Goal: Transaction & Acquisition: Subscribe to service/newsletter

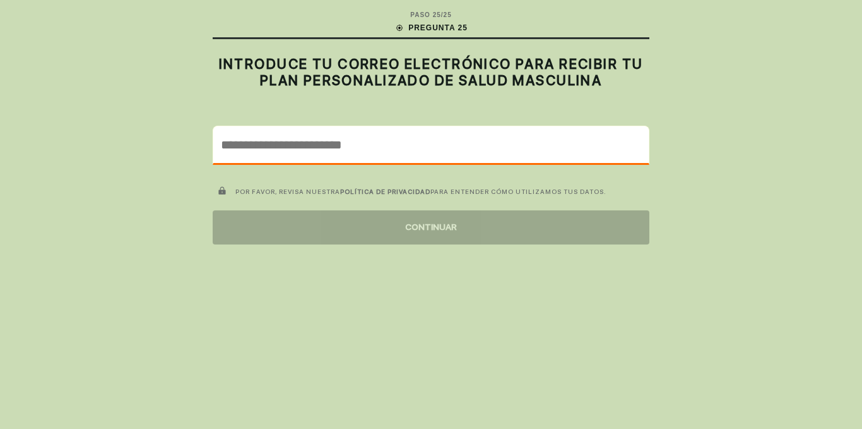
click at [340, 152] on input "email" at bounding box center [431, 144] width 436 height 37
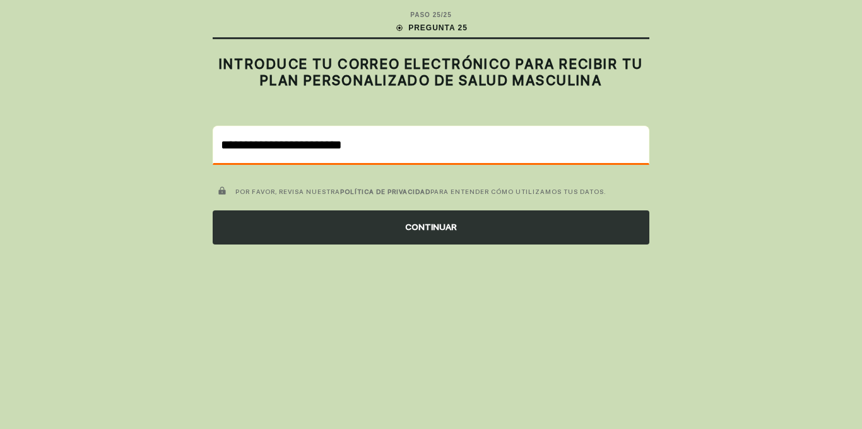
type input "**********"
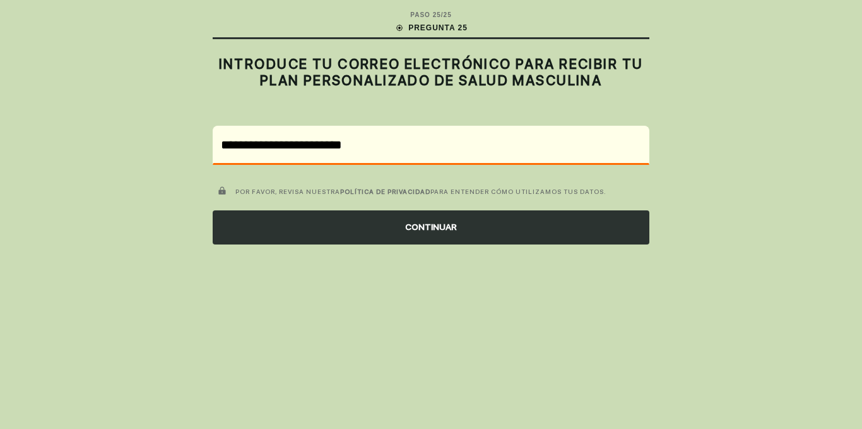
click at [378, 222] on div "CONTINUAR" at bounding box center [431, 227] width 437 height 34
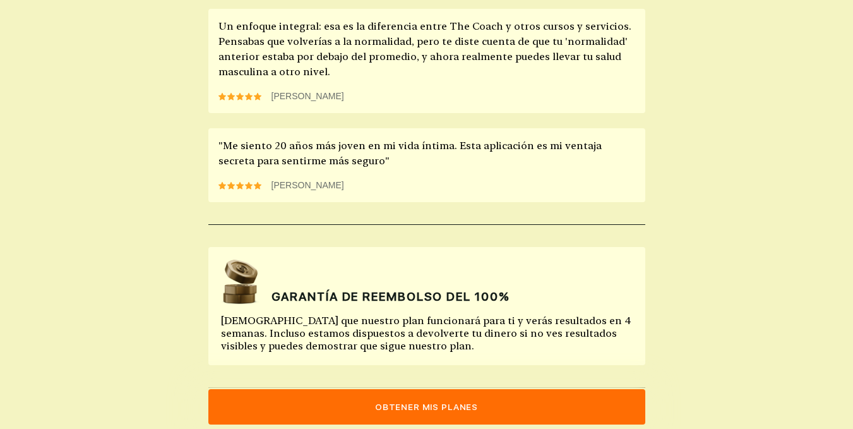
scroll to position [1228, 0]
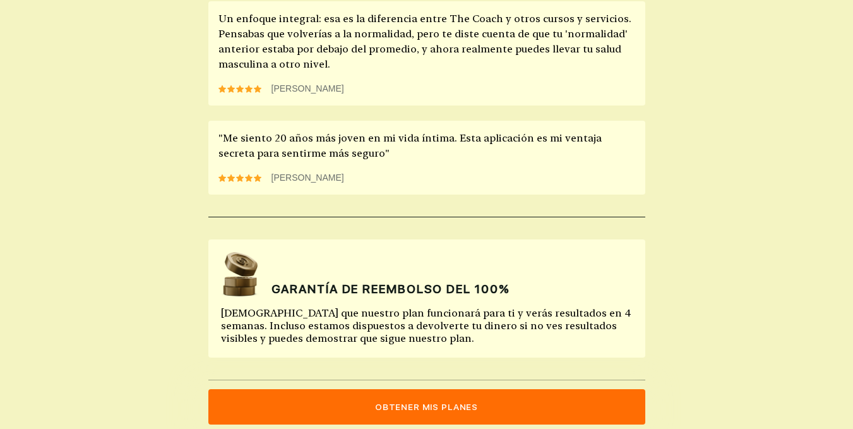
click at [405, 401] on font "Obtener mis planes" at bounding box center [426, 406] width 103 height 10
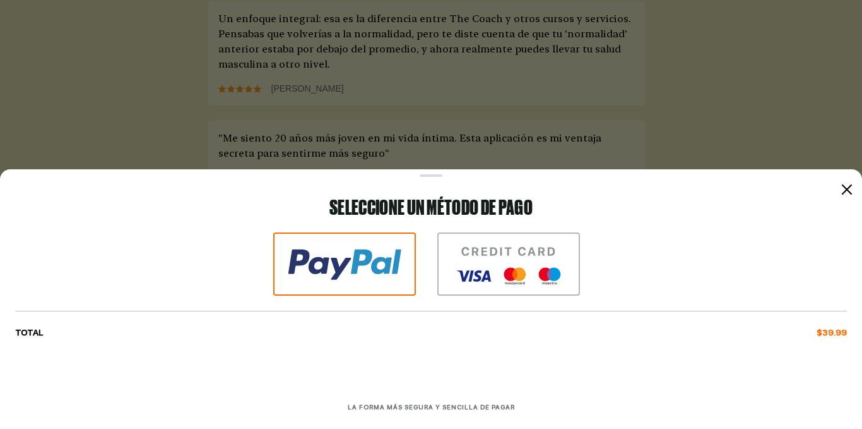
click at [849, 187] on icon at bounding box center [847, 189] width 10 height 10
